Goal: Find specific page/section: Find specific page/section

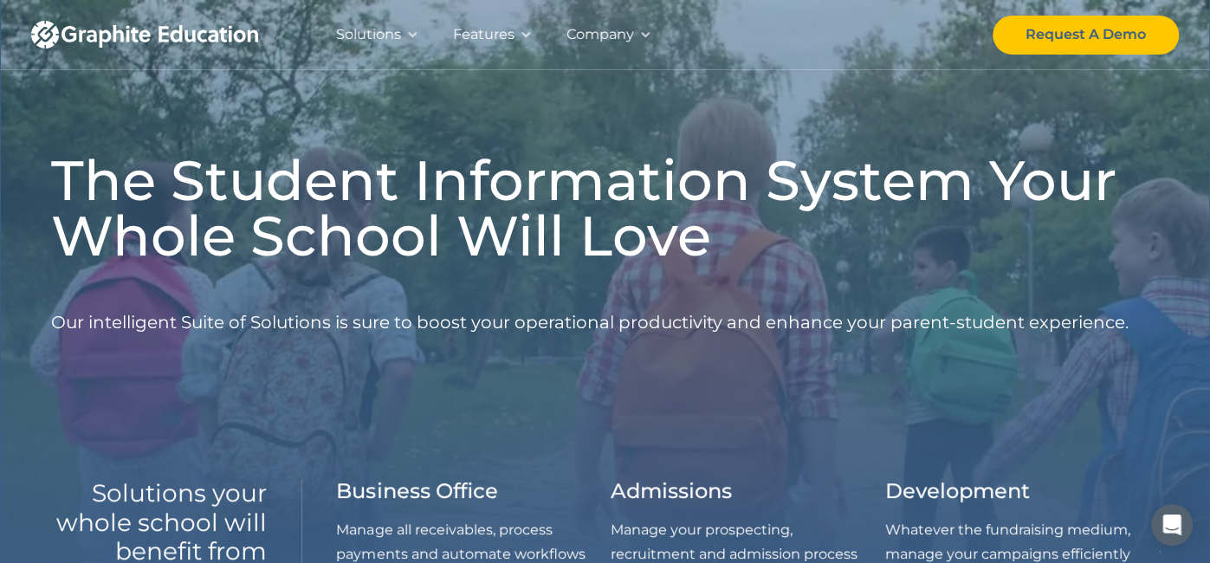
click at [250, 177] on h1 "The Student Information System Your Whole School Will Love" at bounding box center [605, 207] width 1109 height 111
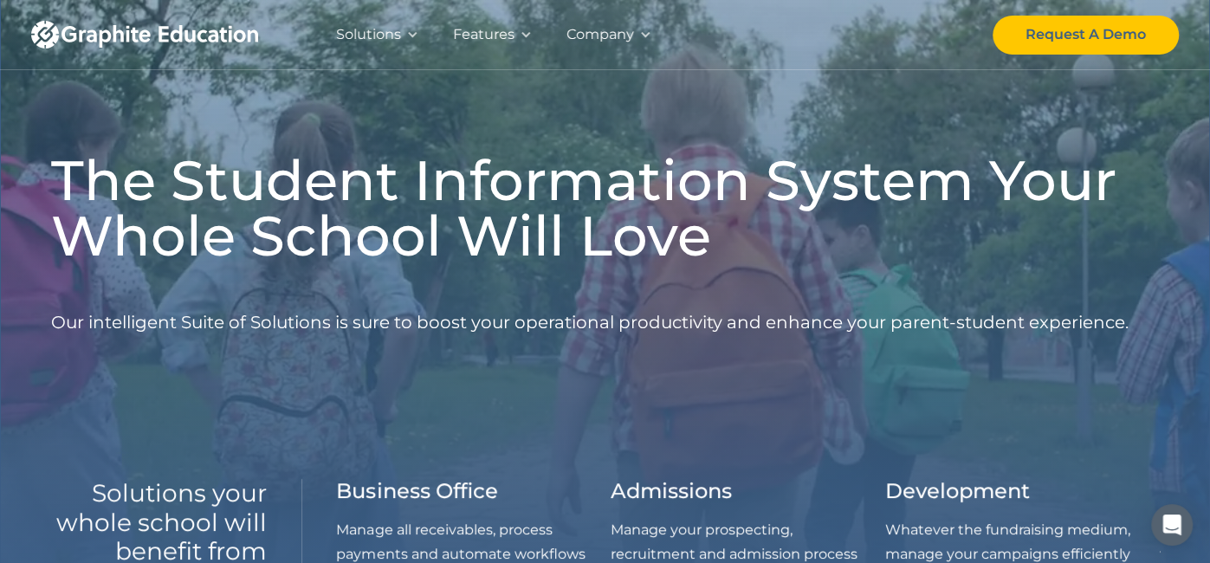
click at [250, 177] on h1 "The Student Information System Your Whole School Will Love" at bounding box center [605, 207] width 1109 height 111
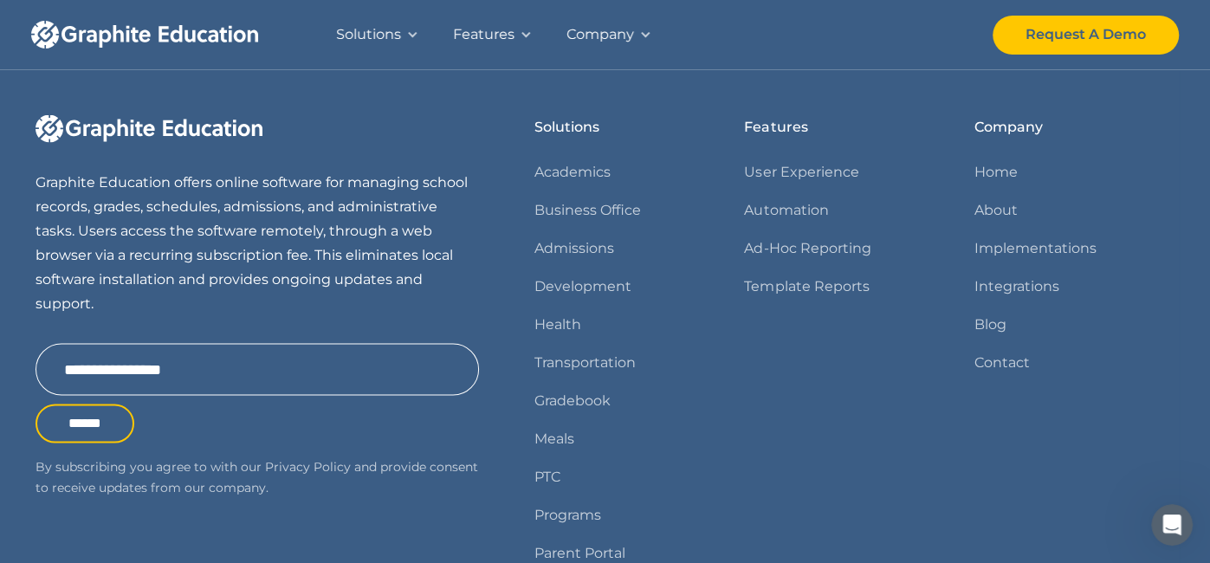
scroll to position [2216, 0]
